Goal: Communication & Community: Participate in discussion

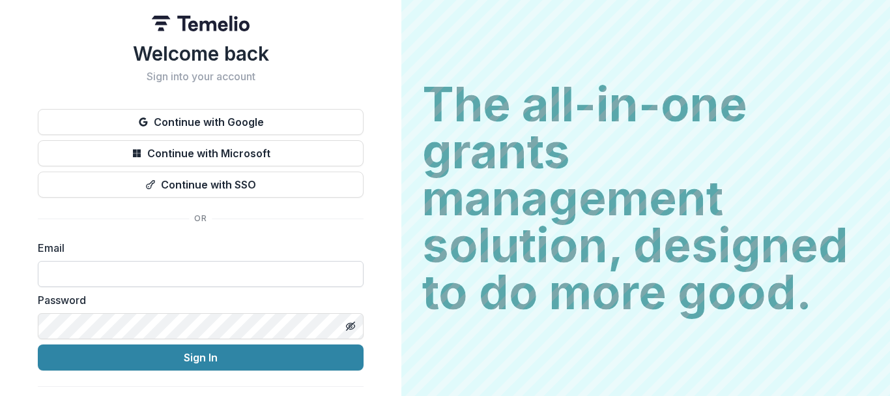
click at [169, 269] on input at bounding box center [201, 274] width 326 height 26
type input "**********"
click at [38, 344] on button "Sign In" at bounding box center [201, 357] width 326 height 26
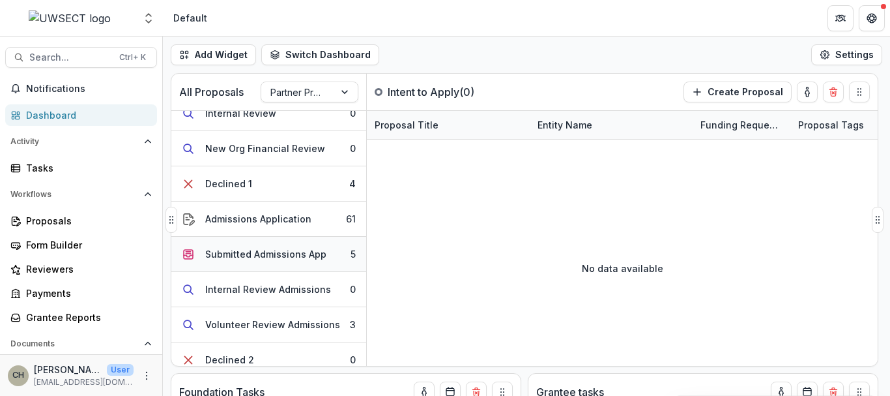
scroll to position [83, 0]
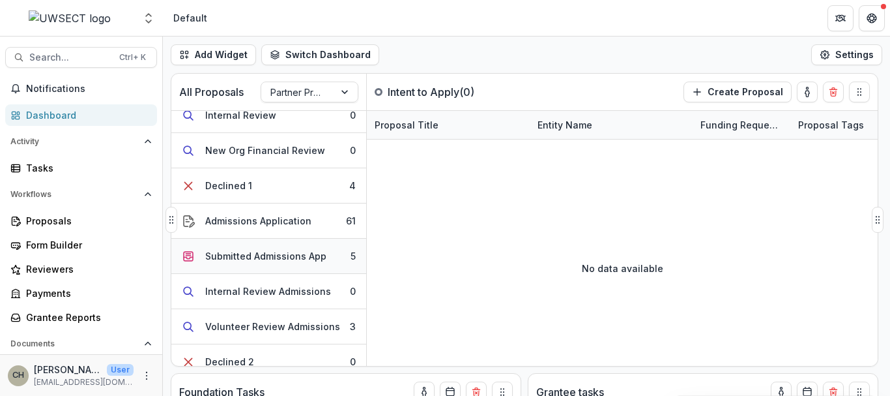
click at [276, 256] on div "Submitted Admissions App" at bounding box center [265, 256] width 121 height 14
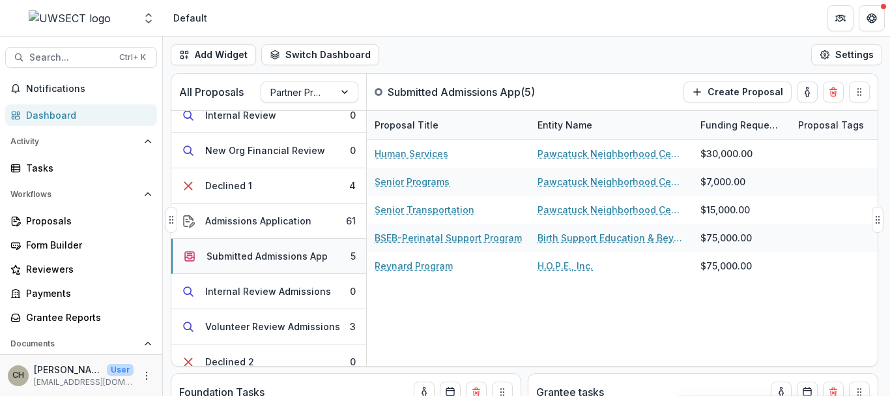
click at [279, 257] on div "Submitted Admissions App" at bounding box center [267, 256] width 121 height 14
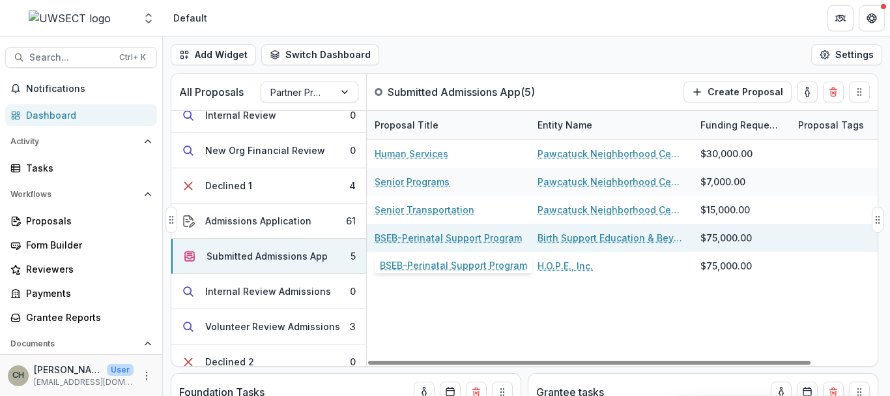
click at [419, 241] on link "BSEB-Perinatal Support Program" at bounding box center [448, 238] width 147 height 14
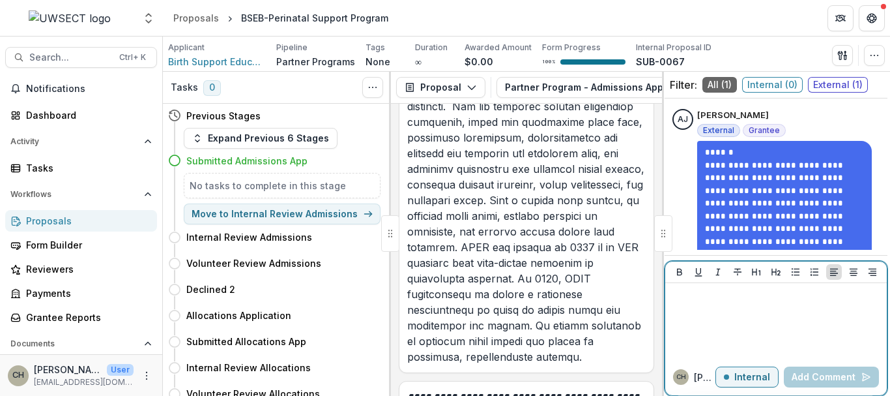
click at [726, 311] on div at bounding box center [776, 320] width 211 height 65
click at [737, 387] on button "Internal" at bounding box center [747, 376] width 63 height 21
click at [717, 310] on div at bounding box center [776, 320] width 211 height 65
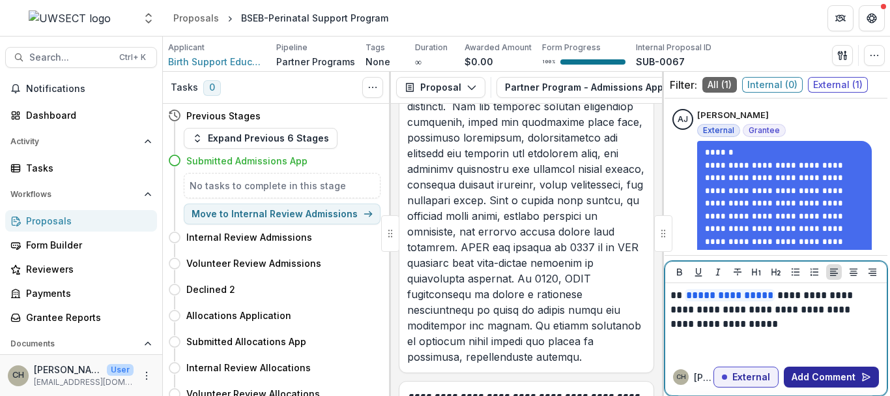
click at [799, 368] on button "Add Comment" at bounding box center [831, 376] width 95 height 21
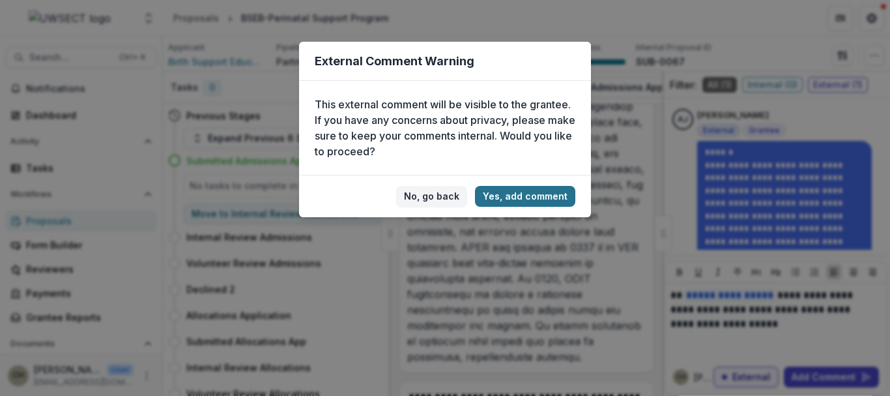
click at [545, 199] on button "Yes, add comment" at bounding box center [525, 196] width 100 height 21
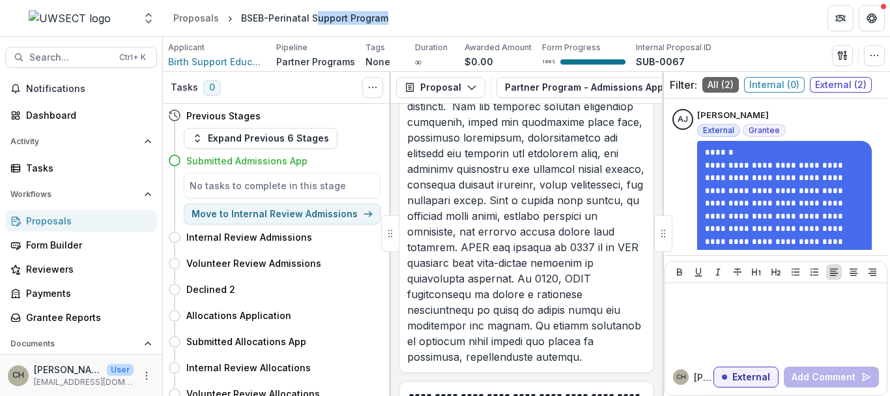
drag, startPoint x: 415, startPoint y: 29, endPoint x: 314, endPoint y: -79, distance: 148.0
click at [314, 0] on html "Skip to content Aggregate Analysis Foundations UWSECT Team Settings Admin Setti…" at bounding box center [445, 198] width 890 height 396
click at [42, 85] on span "Notifications" at bounding box center [82, 88] width 113 height 11
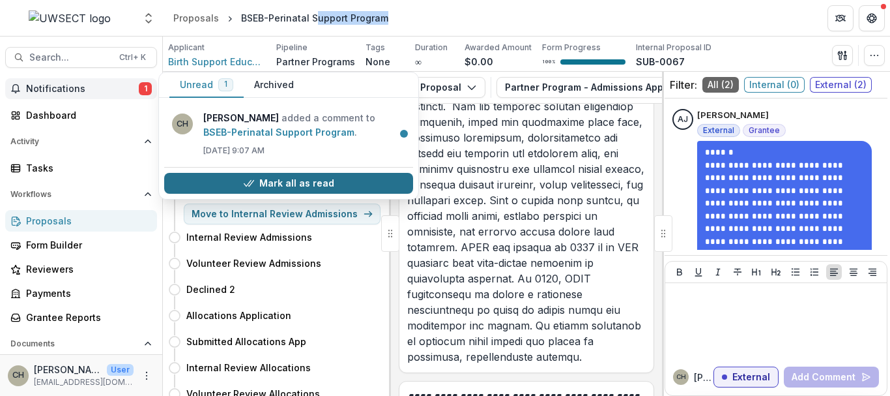
click at [269, 187] on button "Mark all as read" at bounding box center [288, 183] width 249 height 21
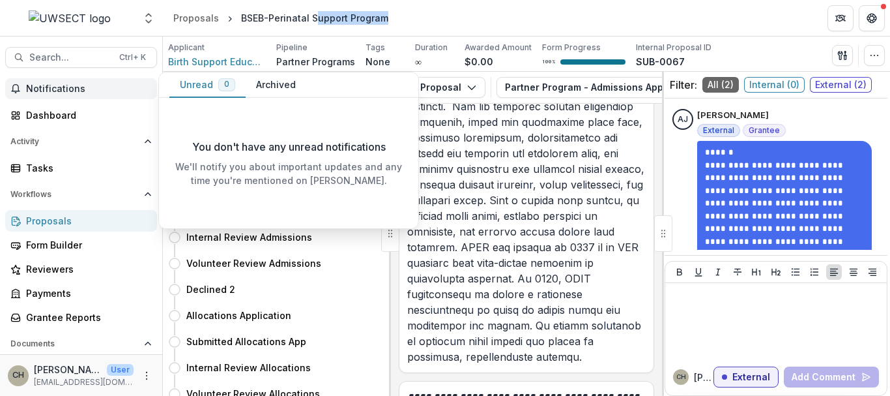
click at [118, 87] on span "Notifications" at bounding box center [89, 88] width 126 height 11
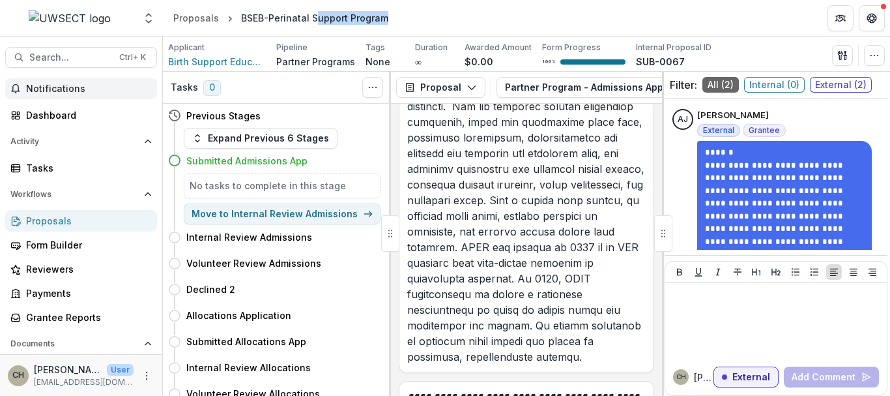
click at [74, 83] on span "Notifications" at bounding box center [89, 88] width 126 height 11
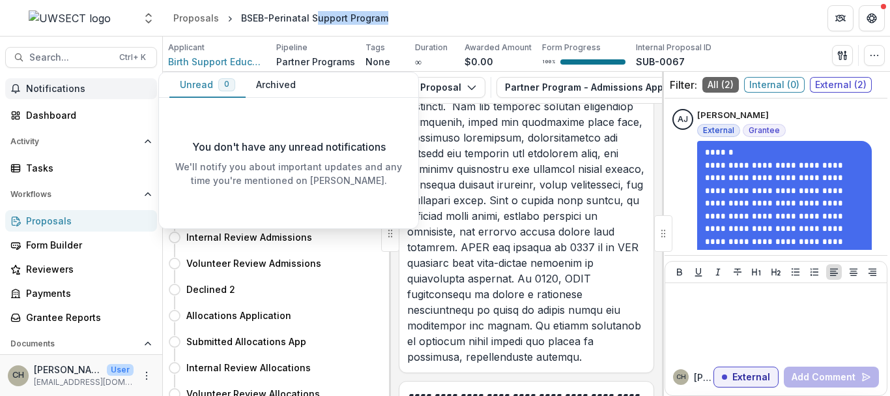
click at [268, 87] on button "Archived" at bounding box center [276, 84] width 61 height 25
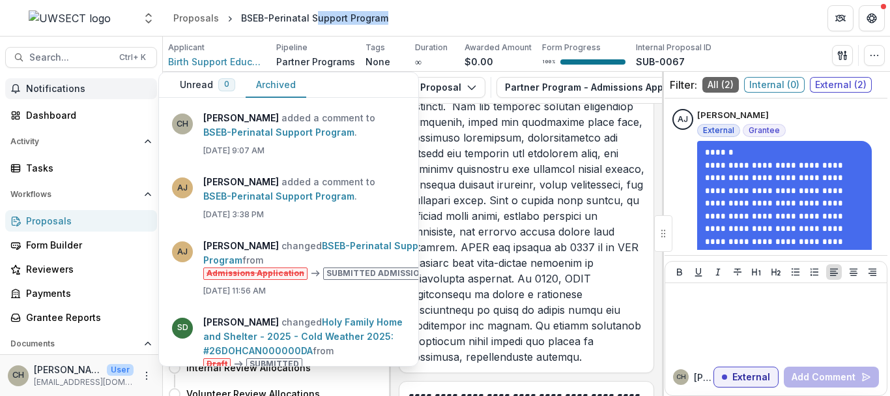
click at [55, 87] on span "Notifications" at bounding box center [89, 88] width 126 height 11
